Goal: Information Seeking & Learning: Find contact information

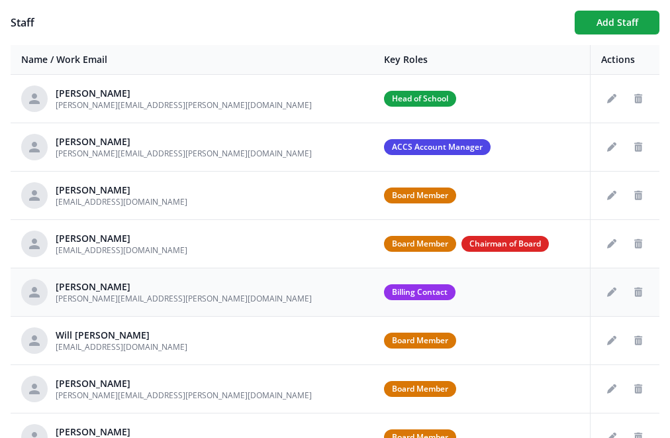
scroll to position [1, 0]
